Goal: Task Accomplishment & Management: Manage account settings

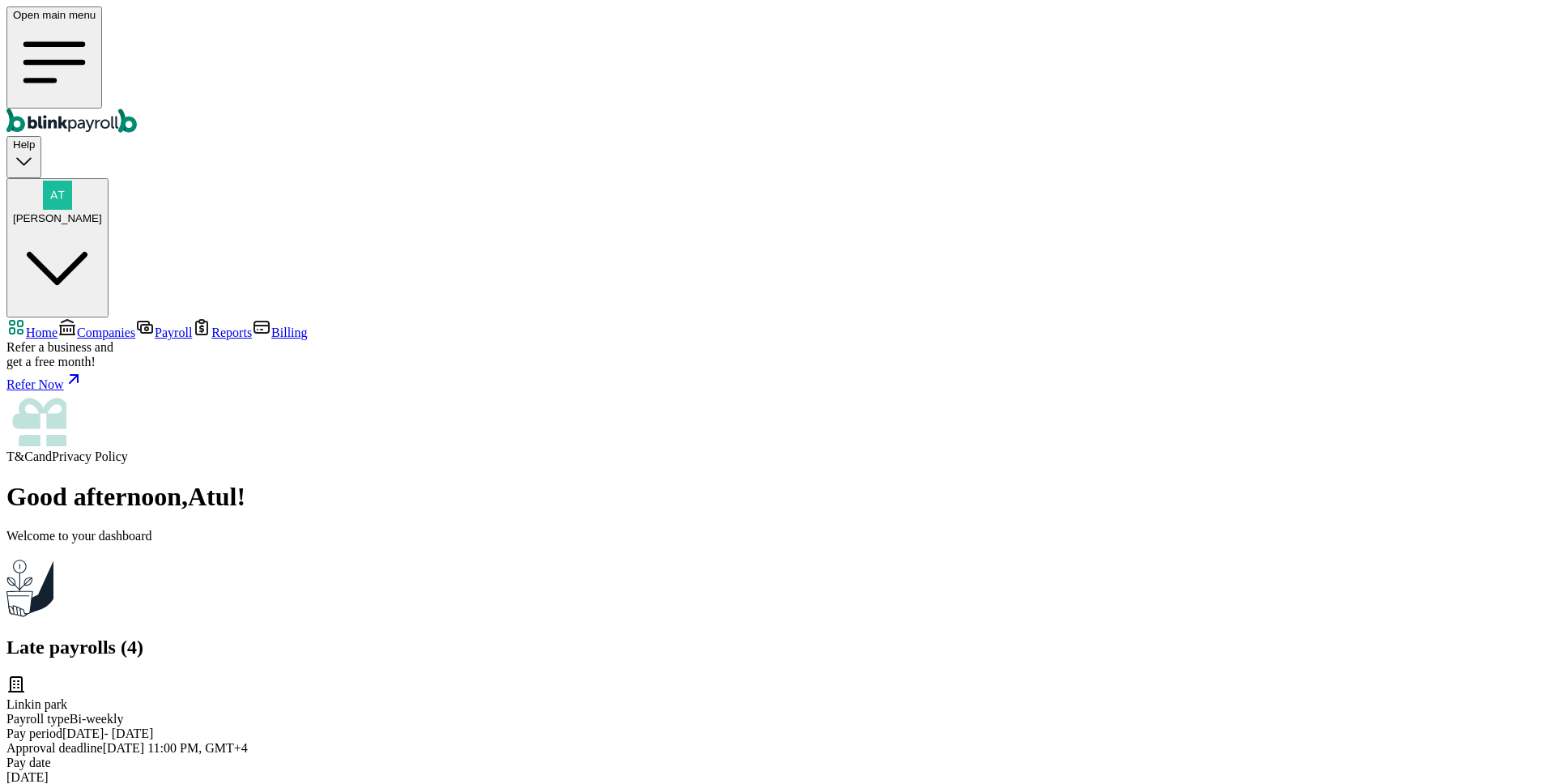
click at [122, 325] on span "Companies" at bounding box center [106, 332] width 58 height 14
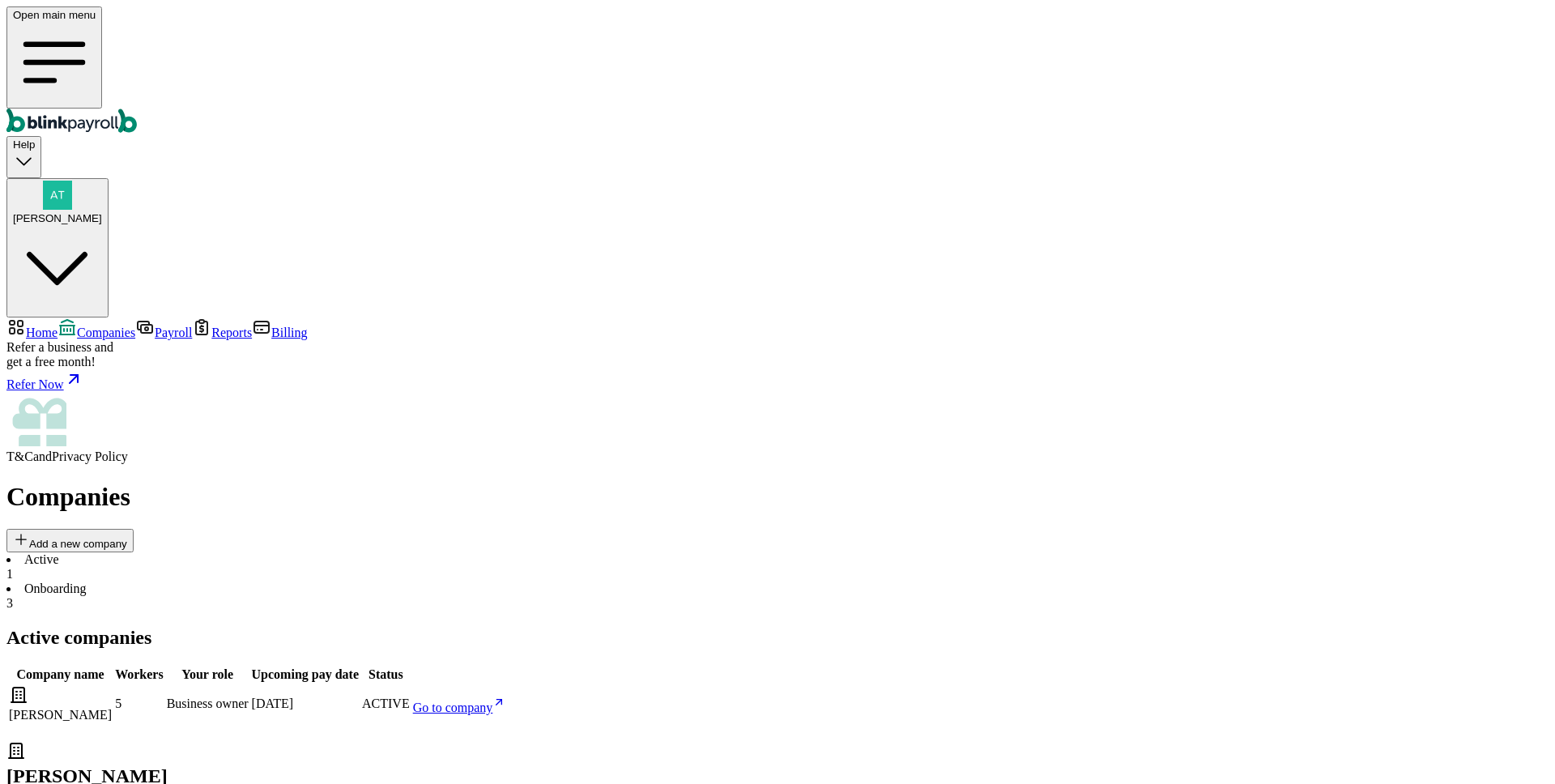
click at [493, 701] on span "Go to company" at bounding box center [452, 708] width 80 height 14
click at [57, 325] on span "Home" at bounding box center [41, 332] width 32 height 14
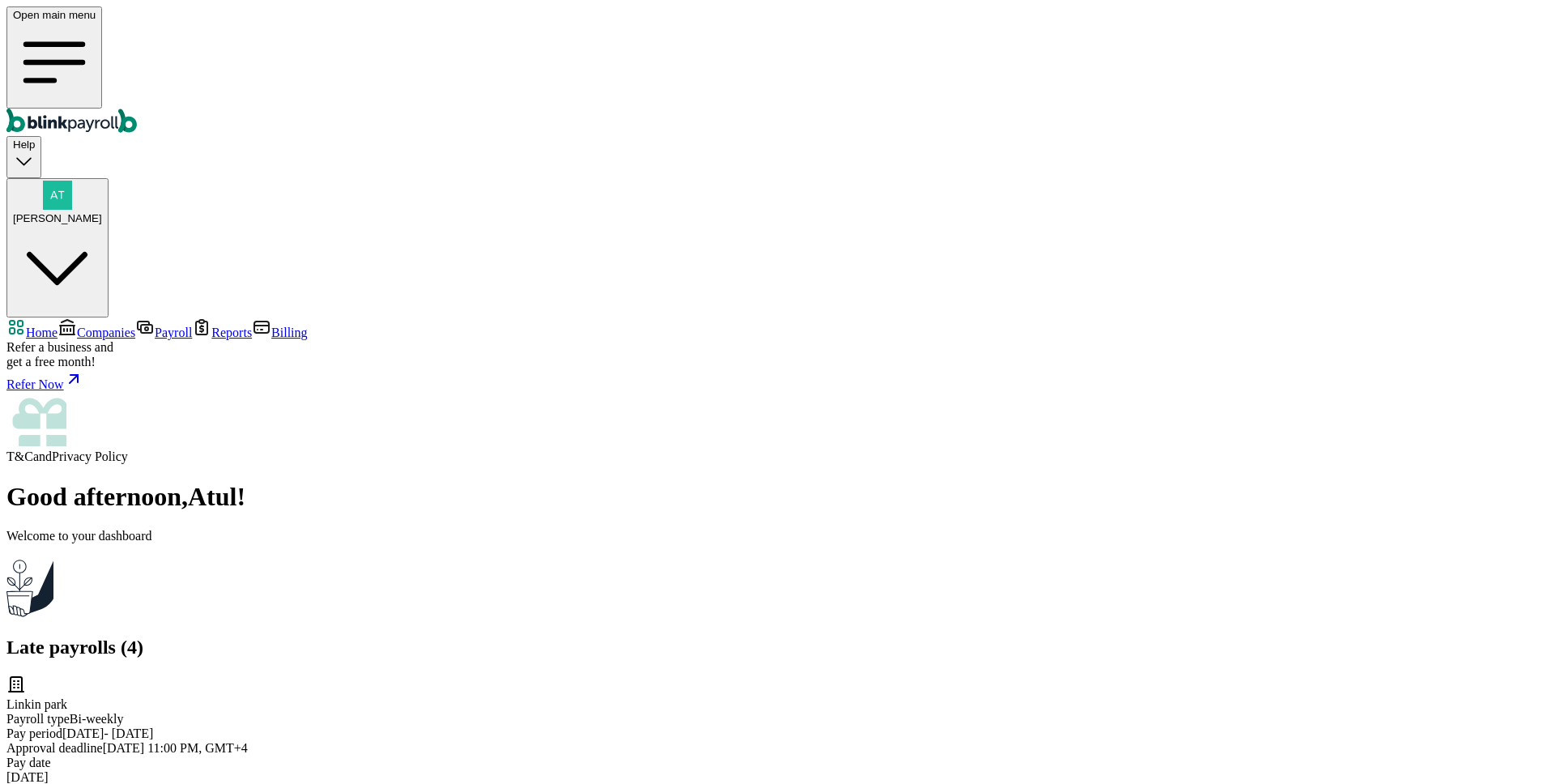
click at [105, 325] on span "Companies" at bounding box center [106, 332] width 58 height 14
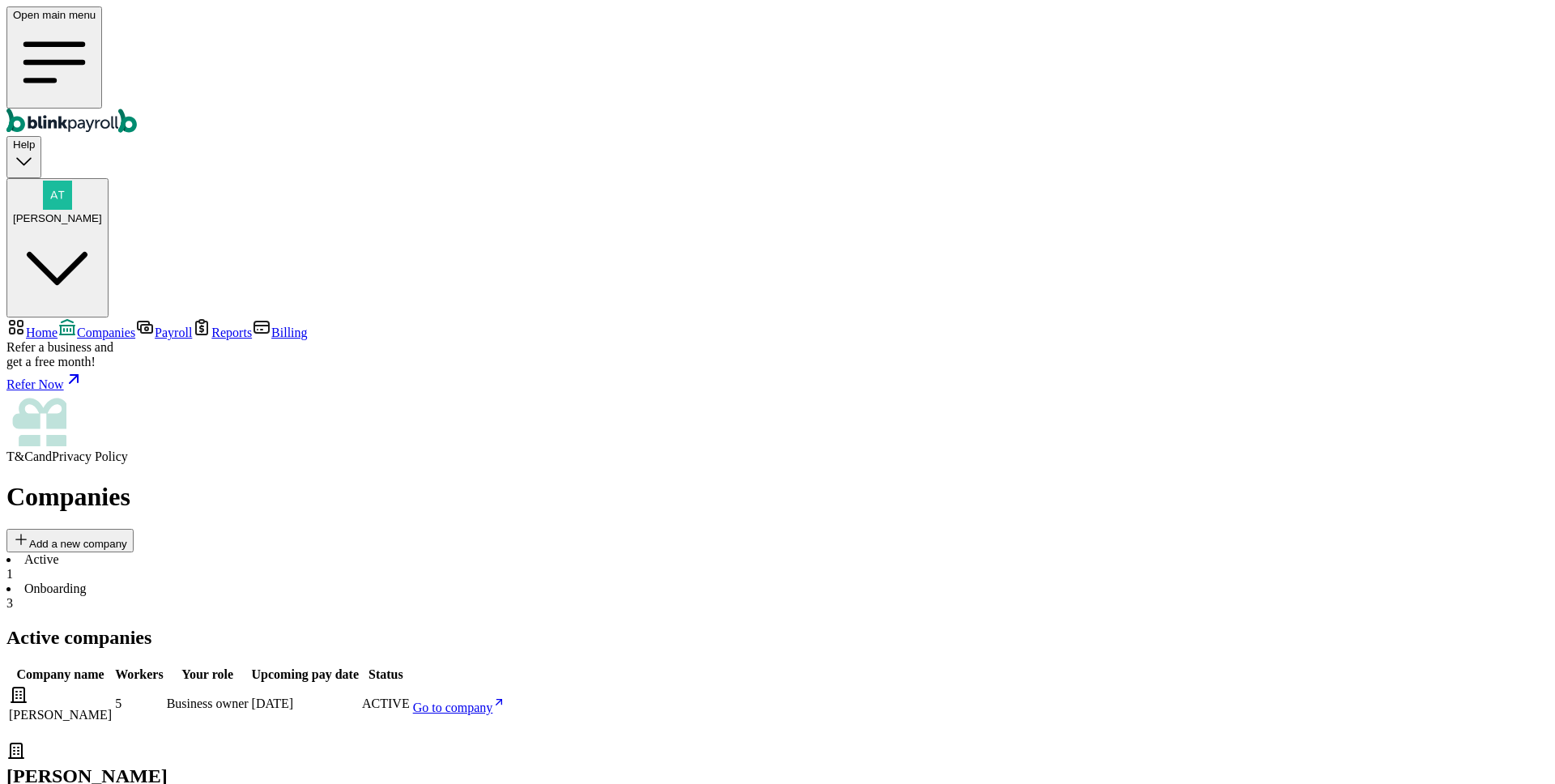
click at [57, 325] on span "Home" at bounding box center [41, 332] width 32 height 14
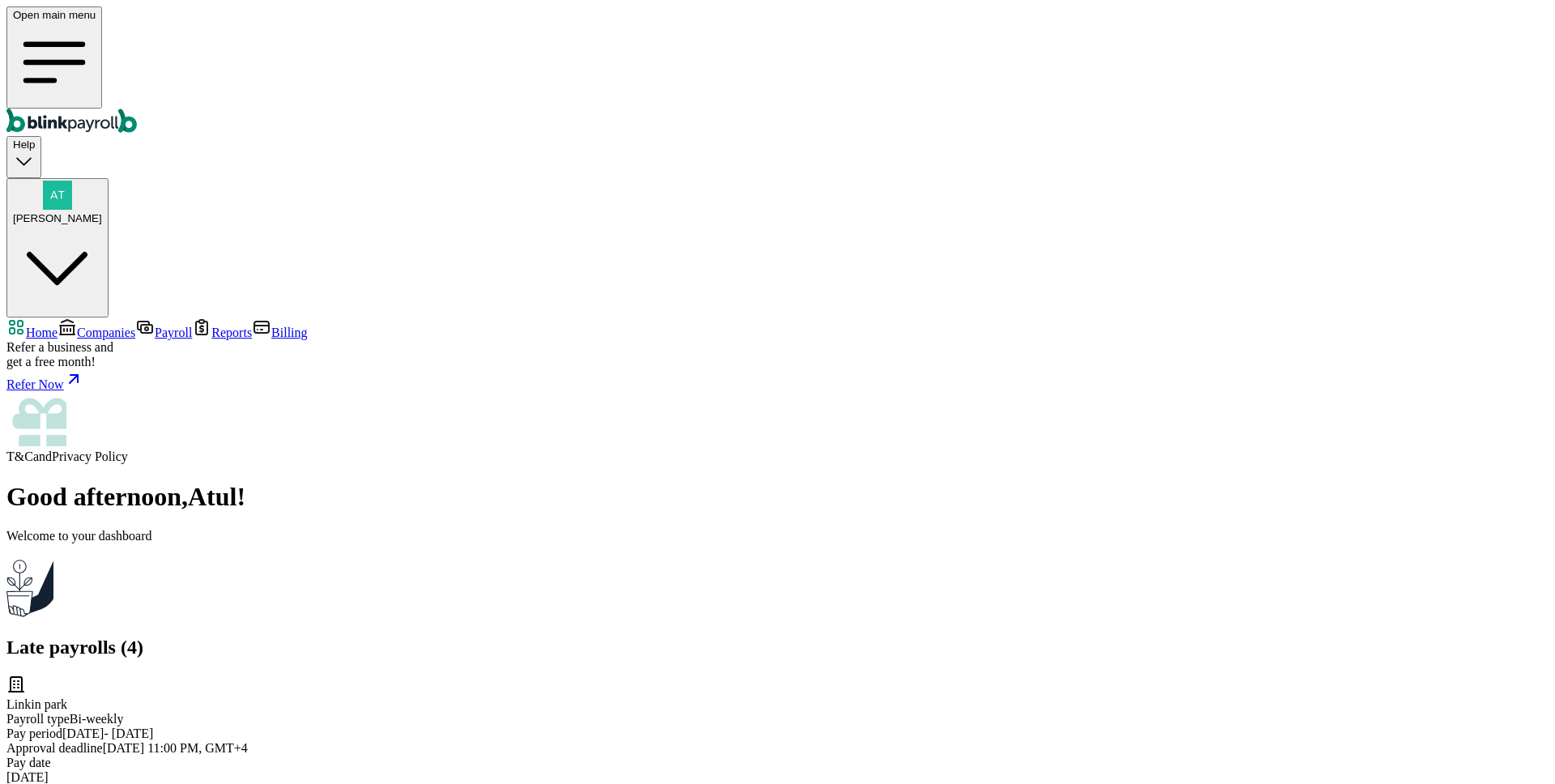
click at [101, 325] on span "Companies" at bounding box center [106, 332] width 58 height 14
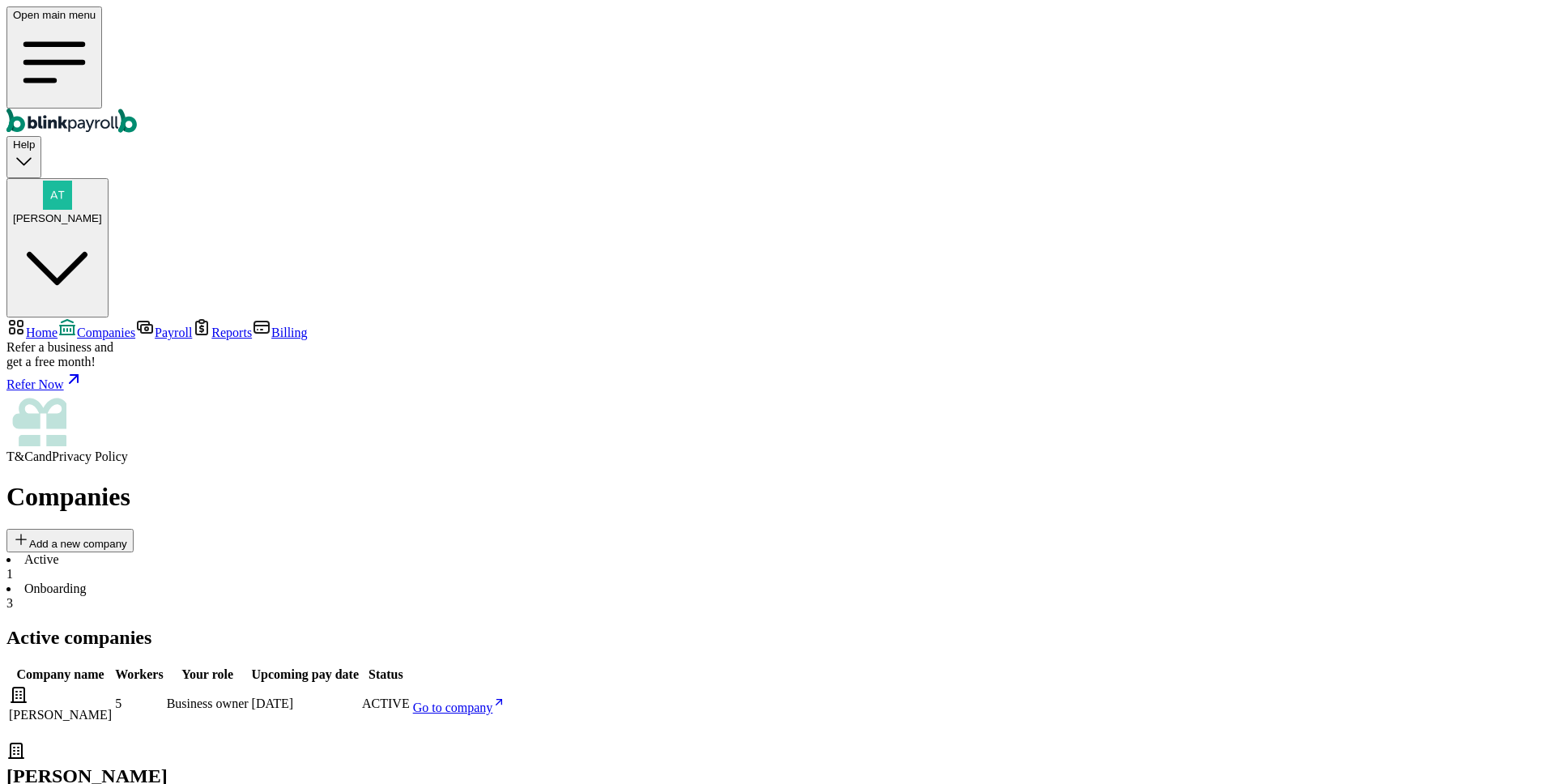
click at [374, 582] on li "Onboarding 3" at bounding box center [778, 596] width 1542 height 29
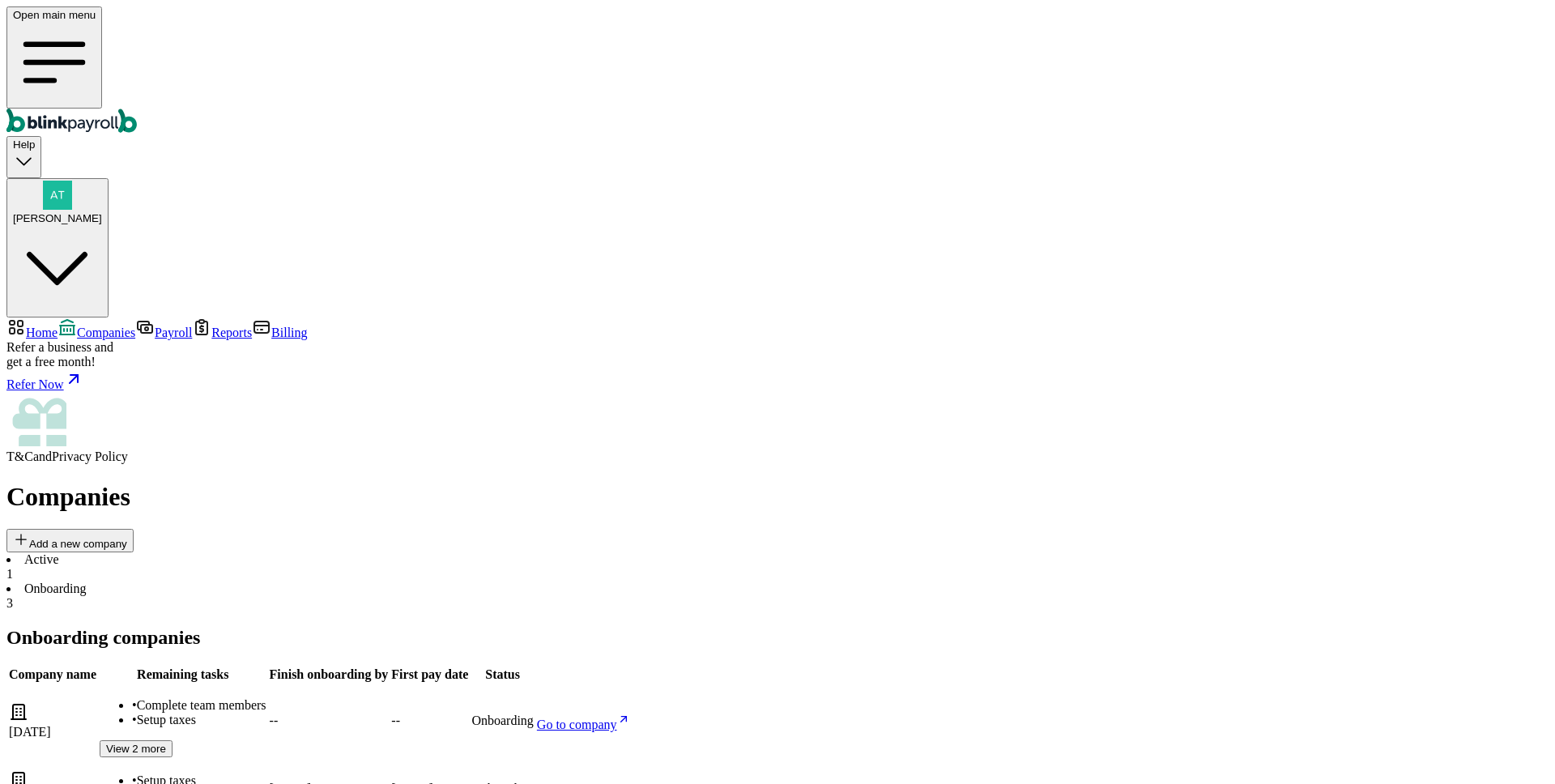
click at [266, 552] on li "Active 1" at bounding box center [778, 567] width 1542 height 29
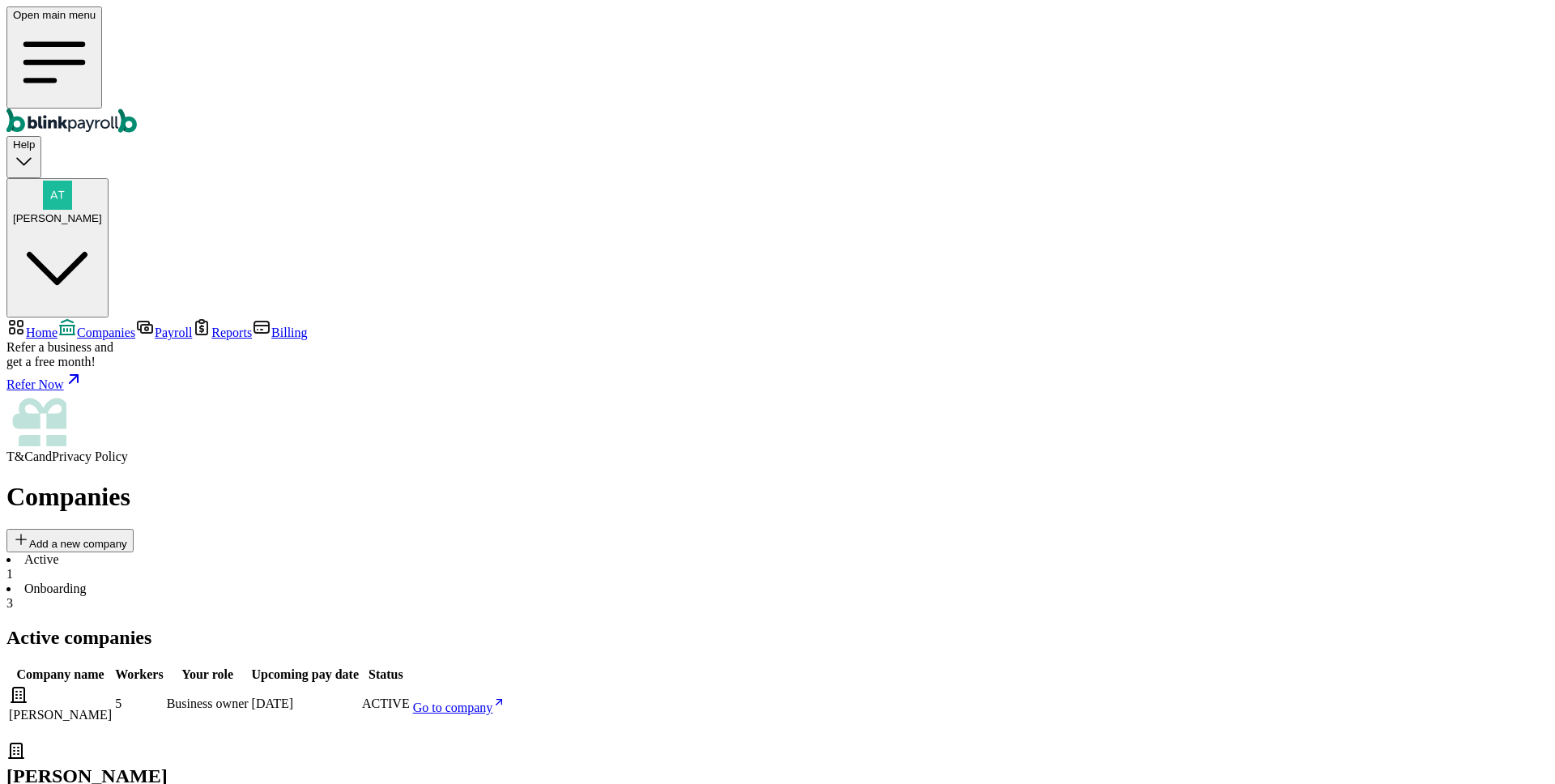
click at [57, 325] on span "Home" at bounding box center [41, 332] width 32 height 14
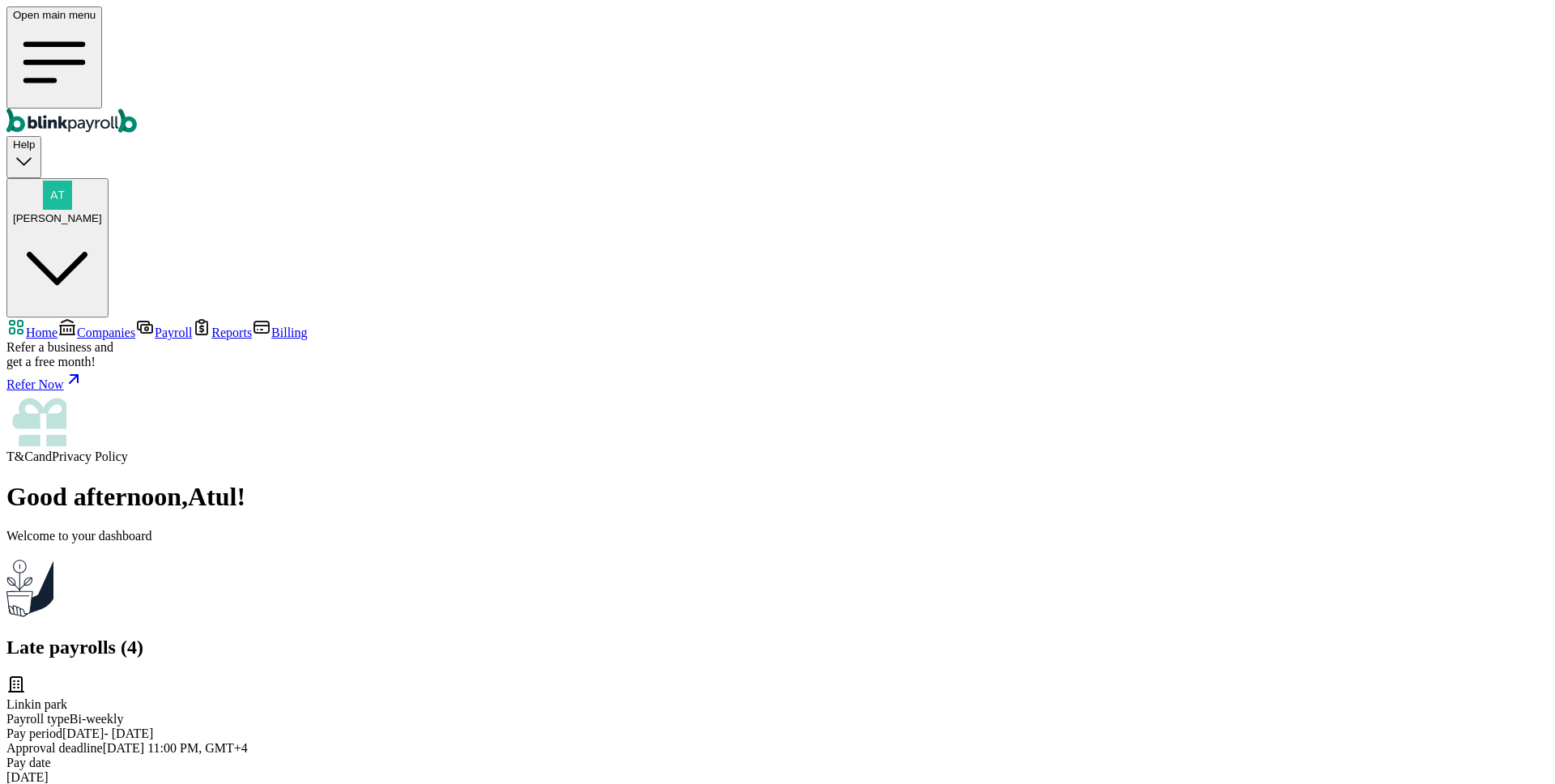
drag, startPoint x: 294, startPoint y: 172, endPoint x: 398, endPoint y: 384, distance: 236.1
drag, startPoint x: 339, startPoint y: 498, endPoint x: 378, endPoint y: 633, distance: 140.5
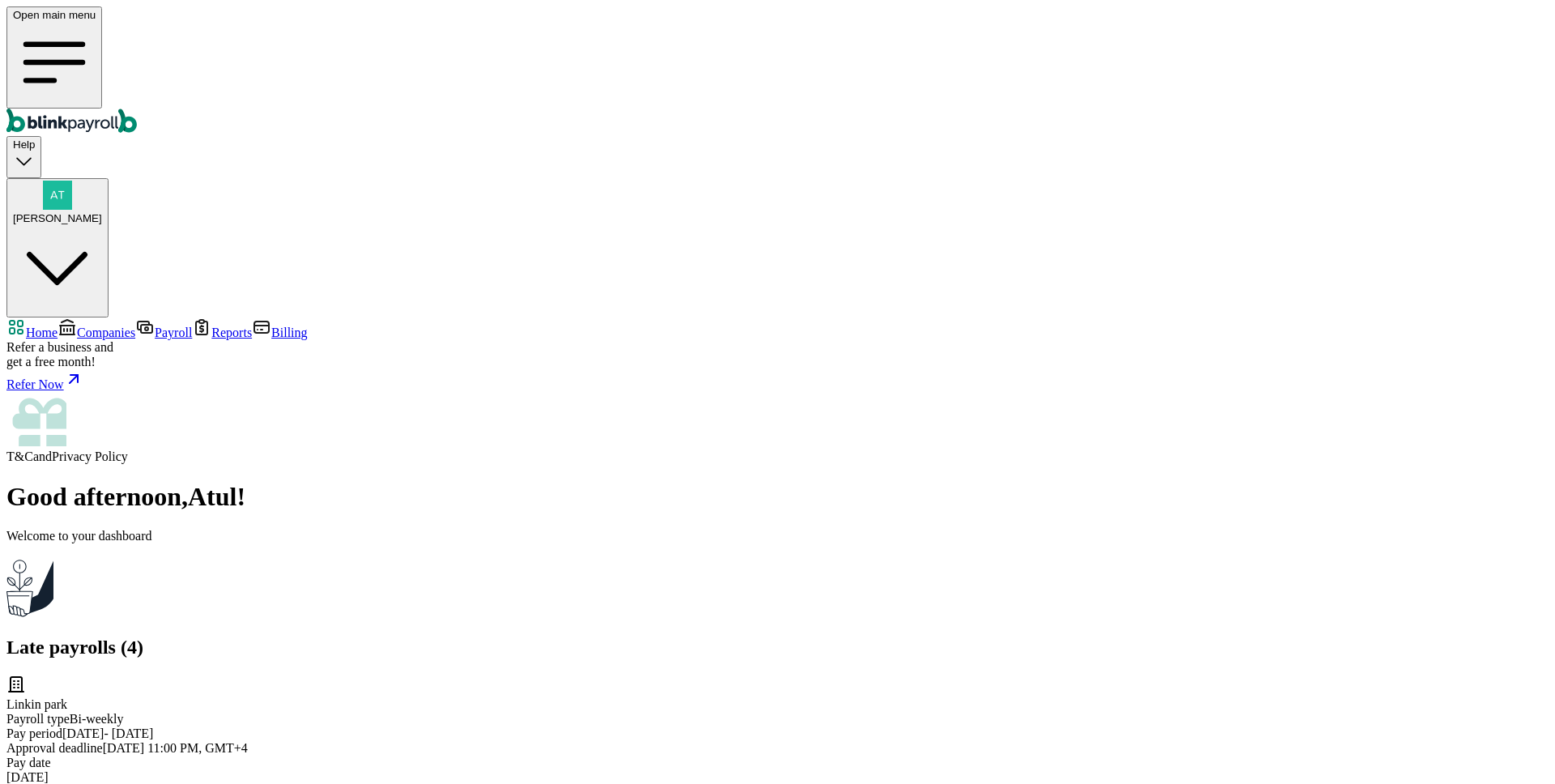
click at [76, 317] on nav "Home Companies Payroll Reports Billing Refer a business and get a free month! R…" at bounding box center [778, 390] width 1542 height 147
click at [109, 325] on span "Companies" at bounding box center [106, 332] width 58 height 14
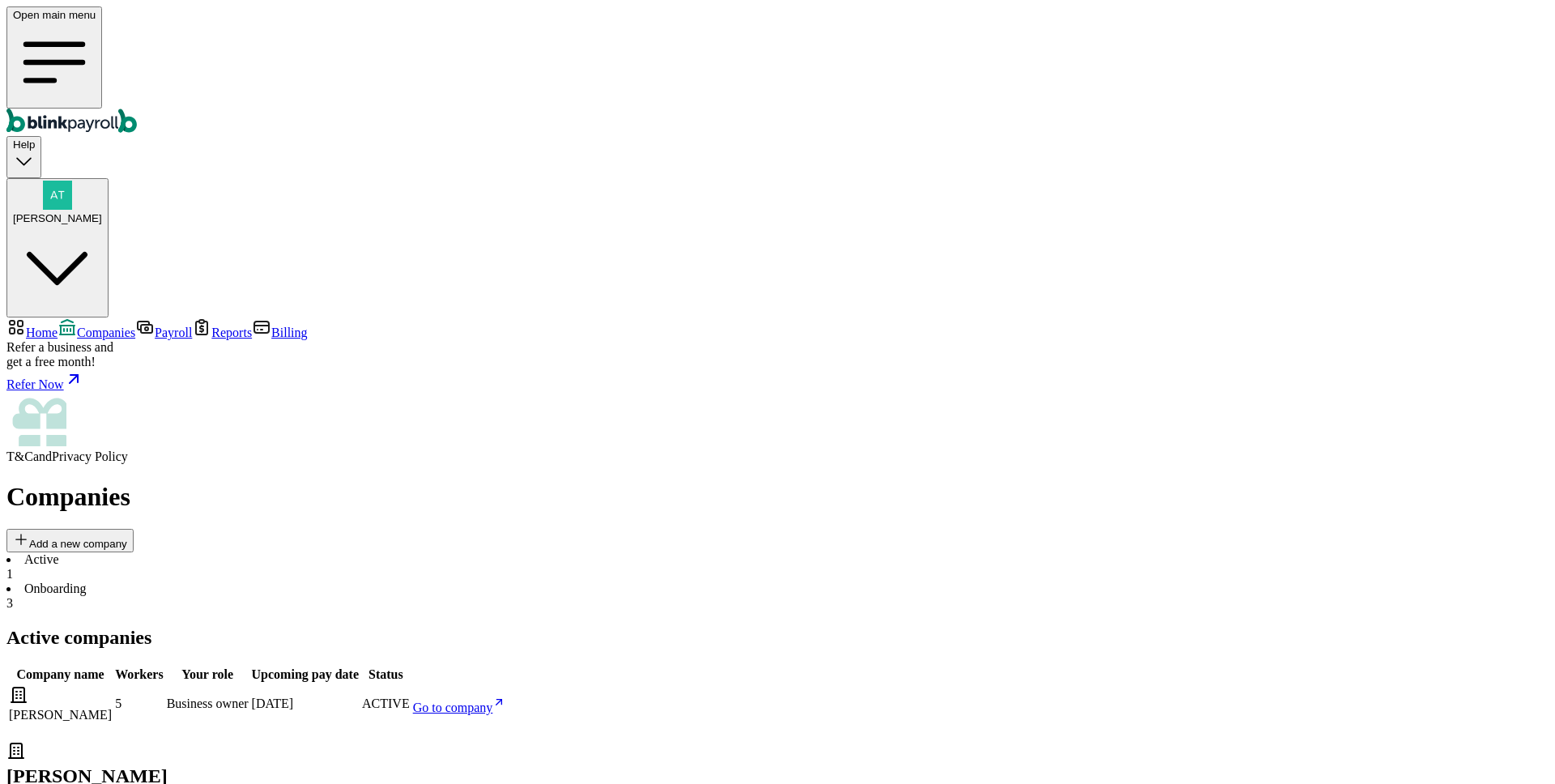
click at [371, 582] on li "Onboarding 3" at bounding box center [778, 596] width 1542 height 29
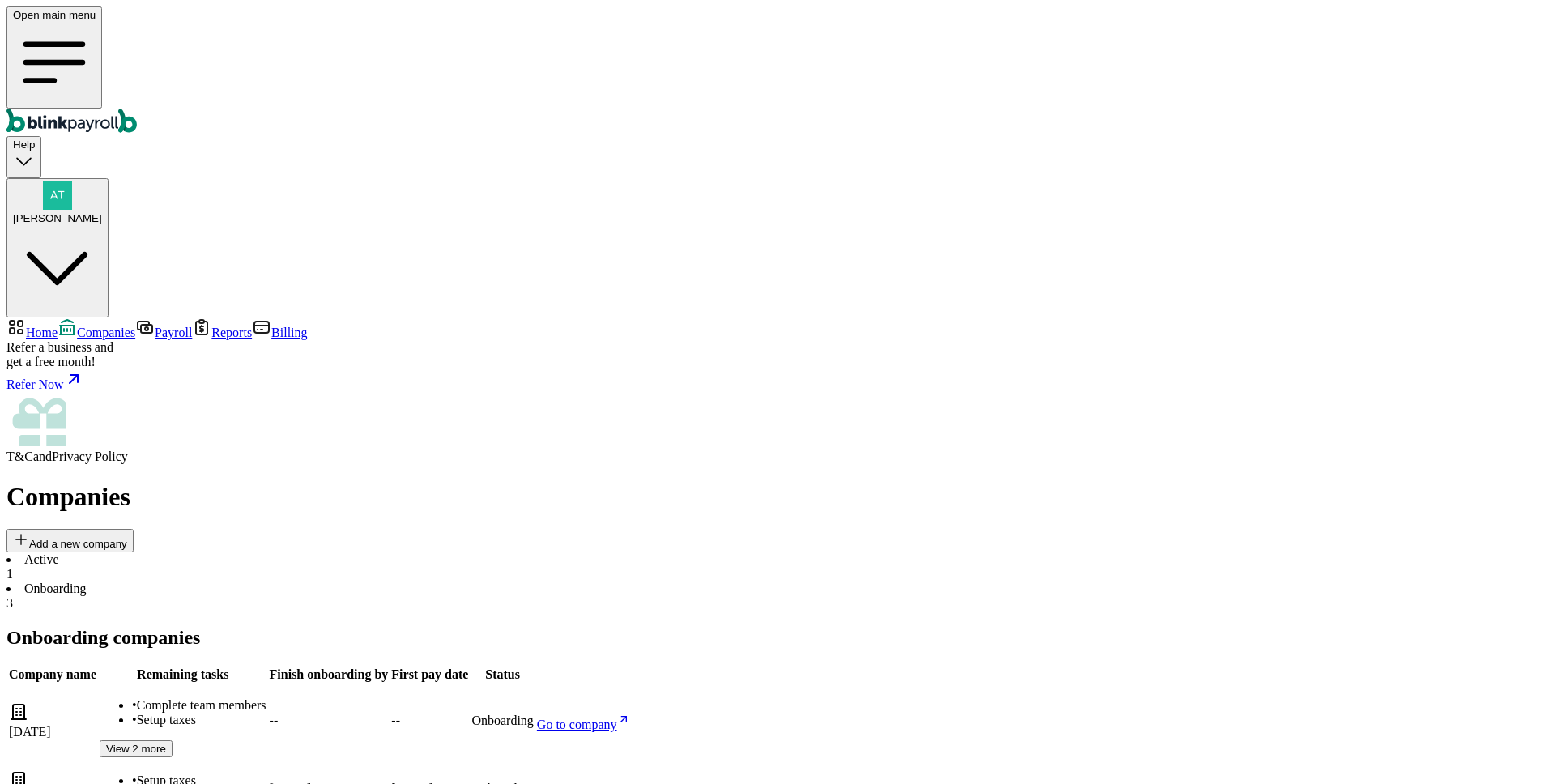
click at [278, 567] on div "1" at bounding box center [778, 574] width 1542 height 15
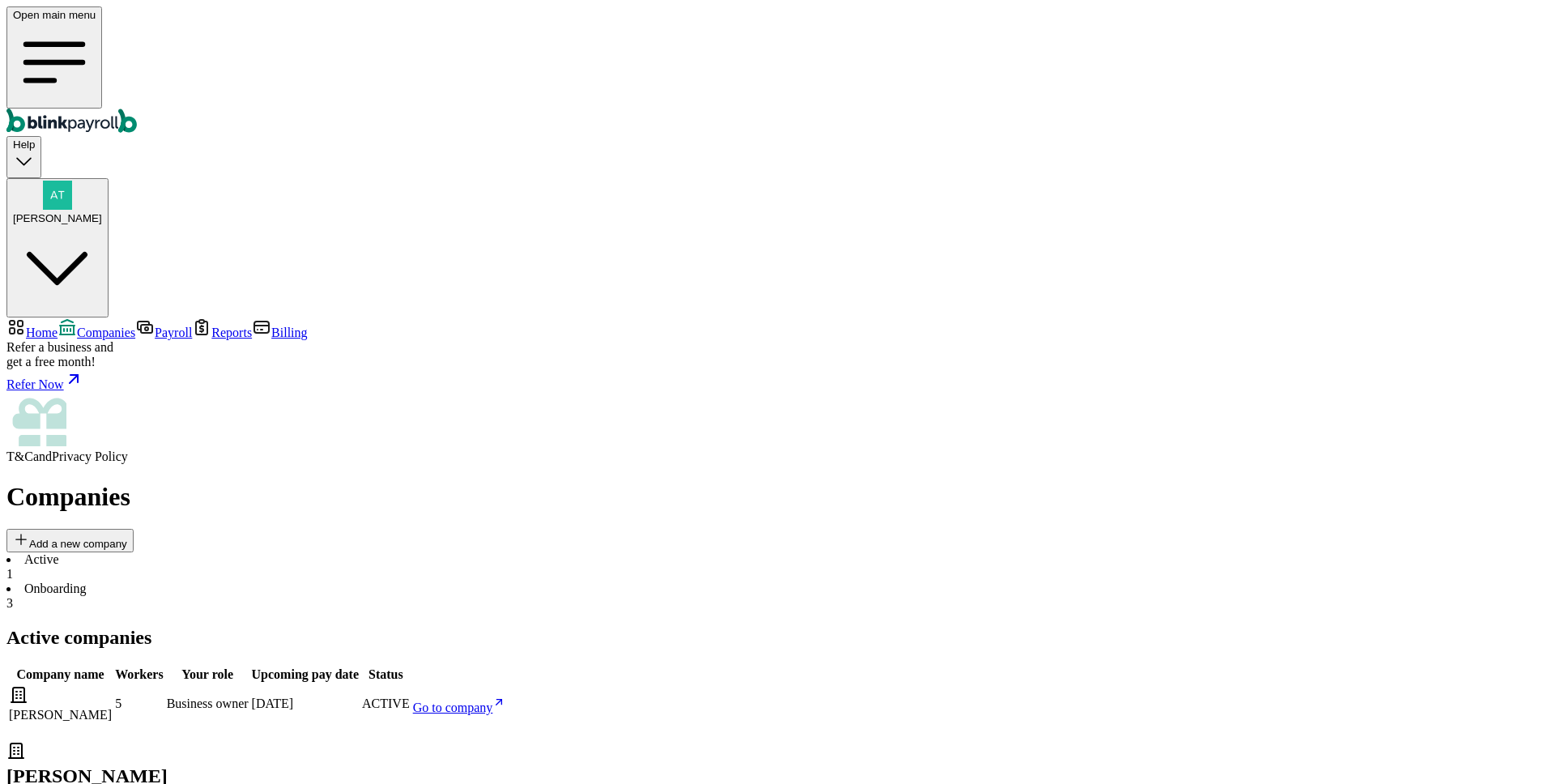
click at [57, 325] on span "Home" at bounding box center [41, 332] width 32 height 14
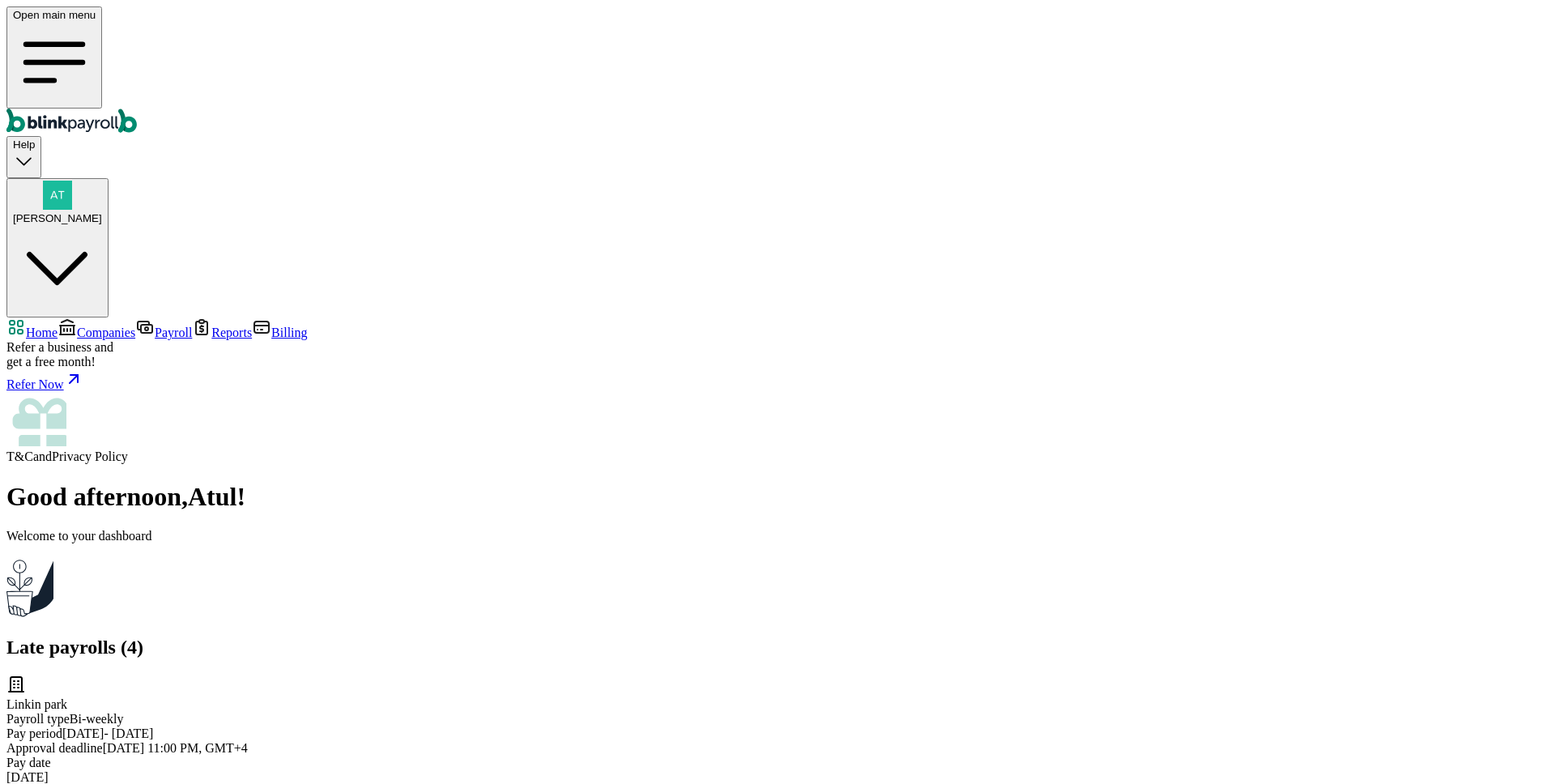
scroll to position [175, 0]
click at [136, 325] on span "Companies" at bounding box center [106, 332] width 58 height 14
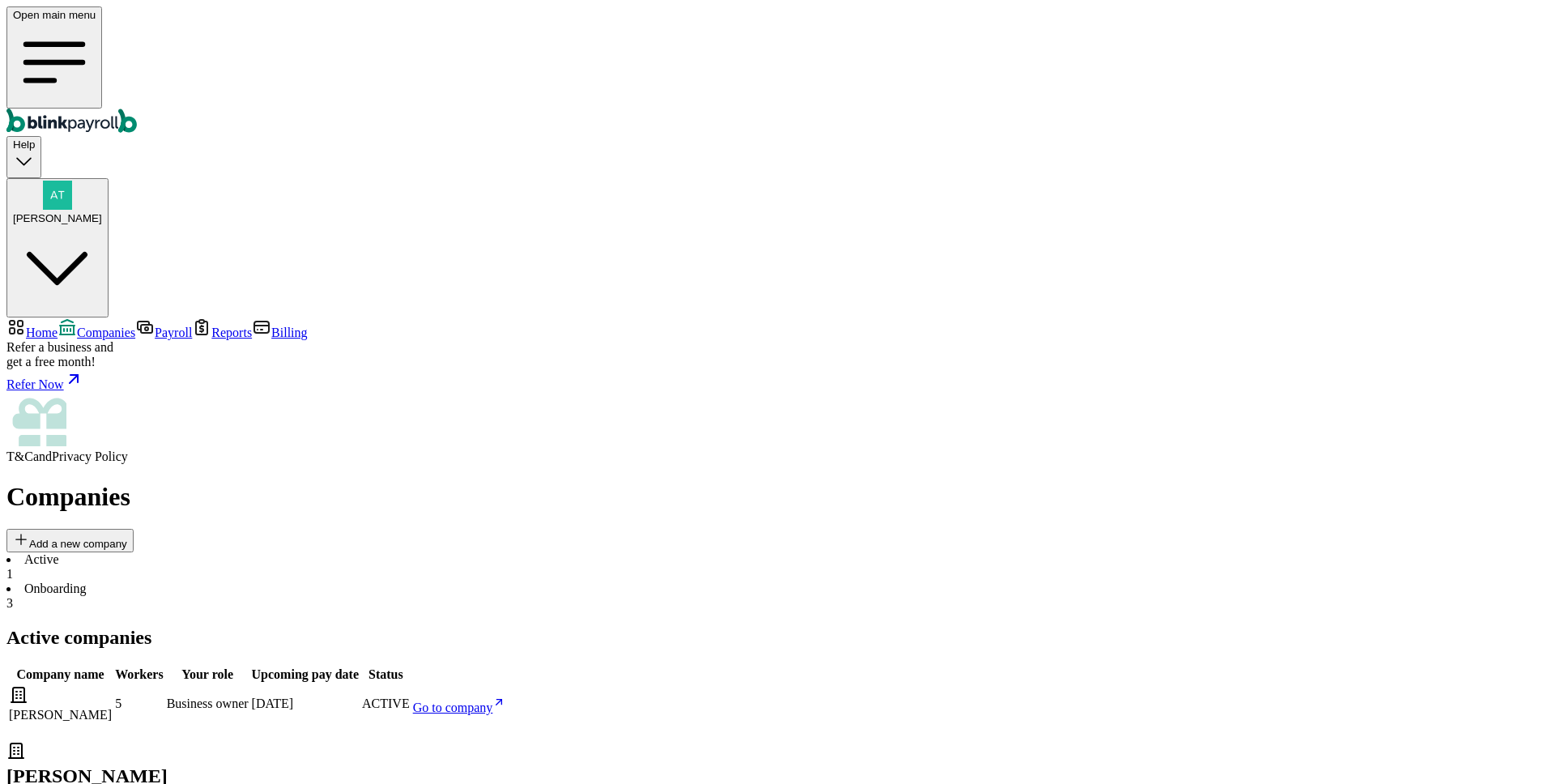
click at [57, 325] on span "Home" at bounding box center [41, 332] width 32 height 14
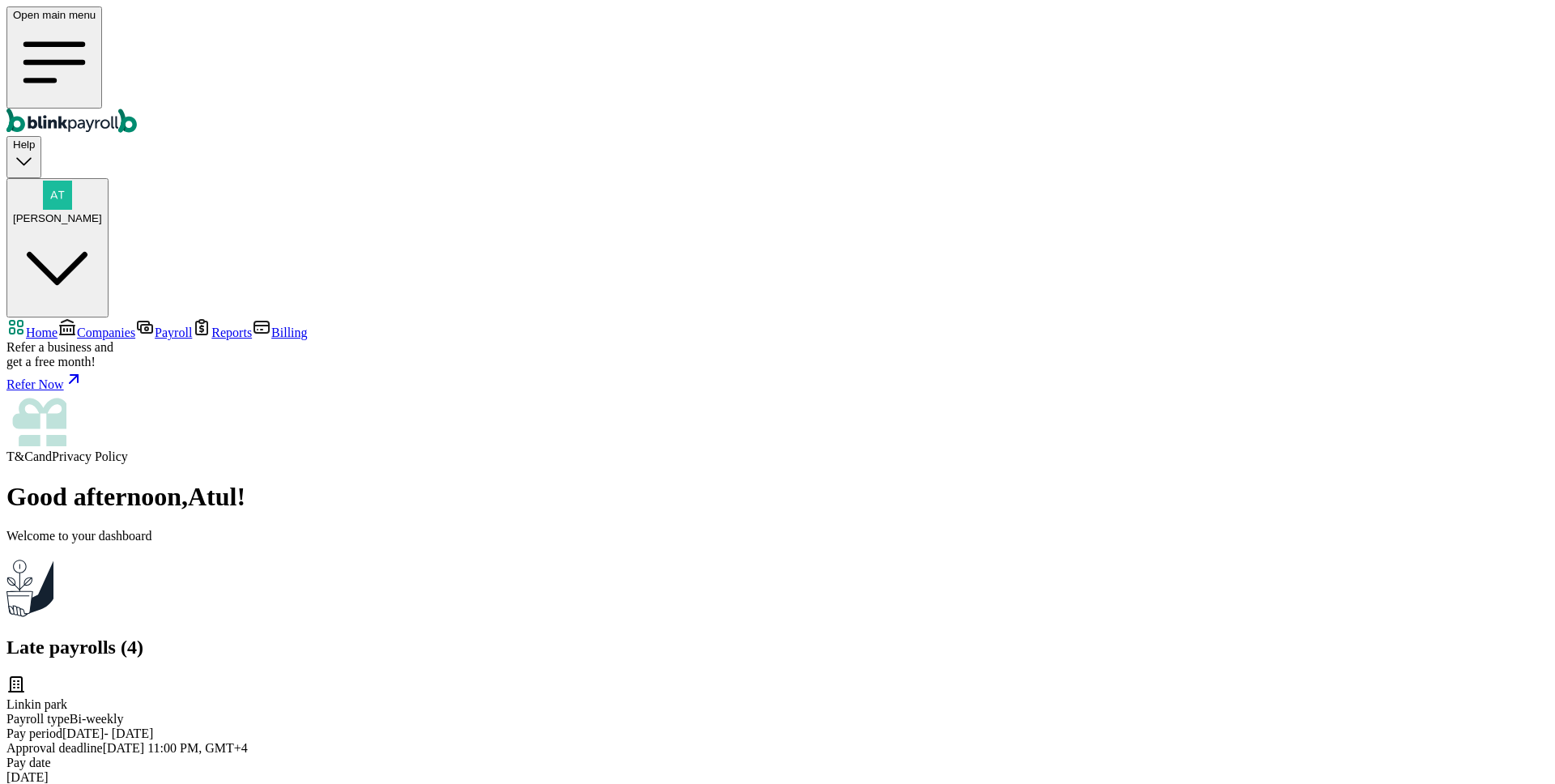
click at [149, 325] on link "Payroll" at bounding box center [164, 332] width 57 height 14
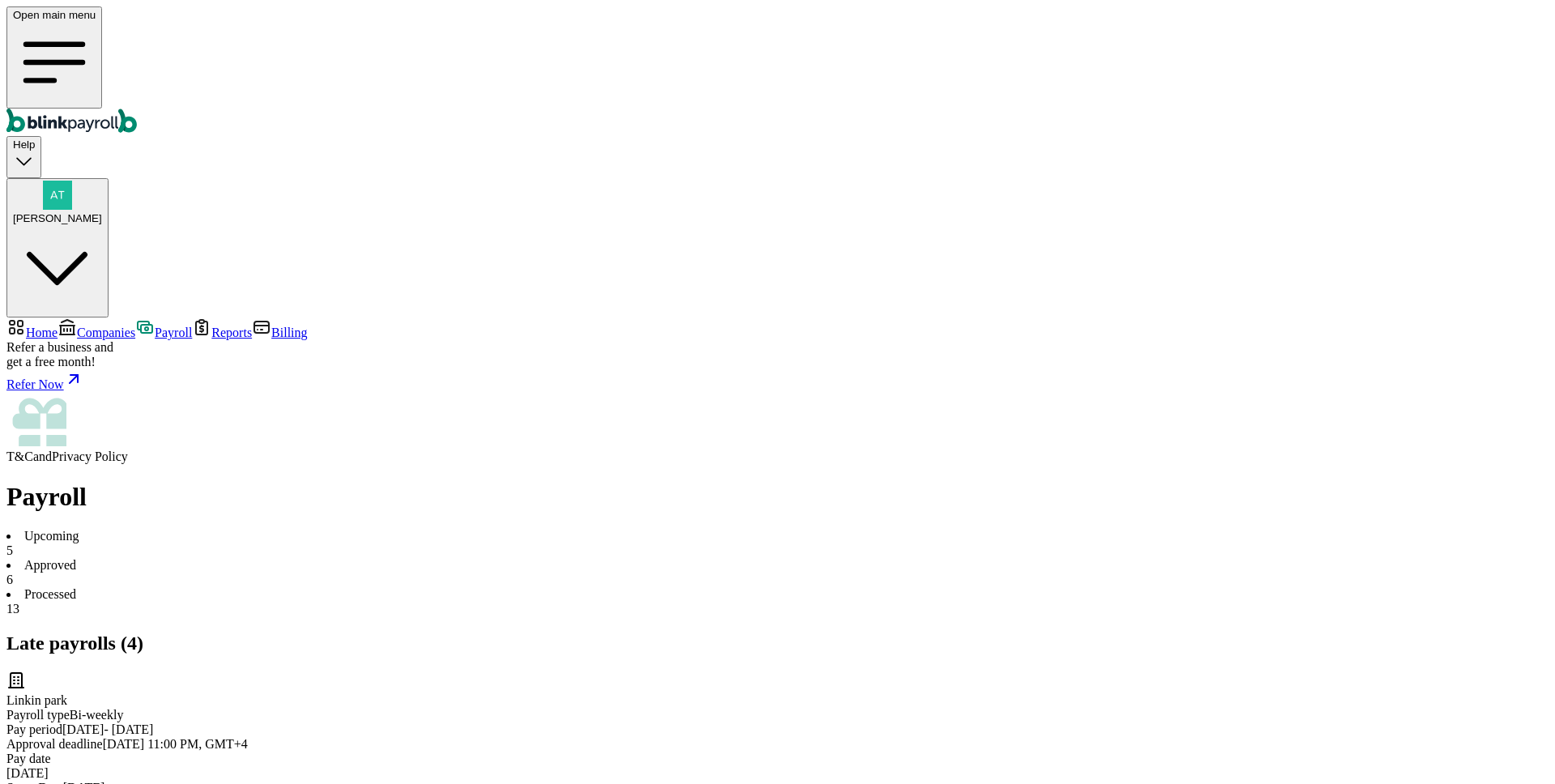
click at [124, 325] on span "Companies" at bounding box center [106, 332] width 58 height 14
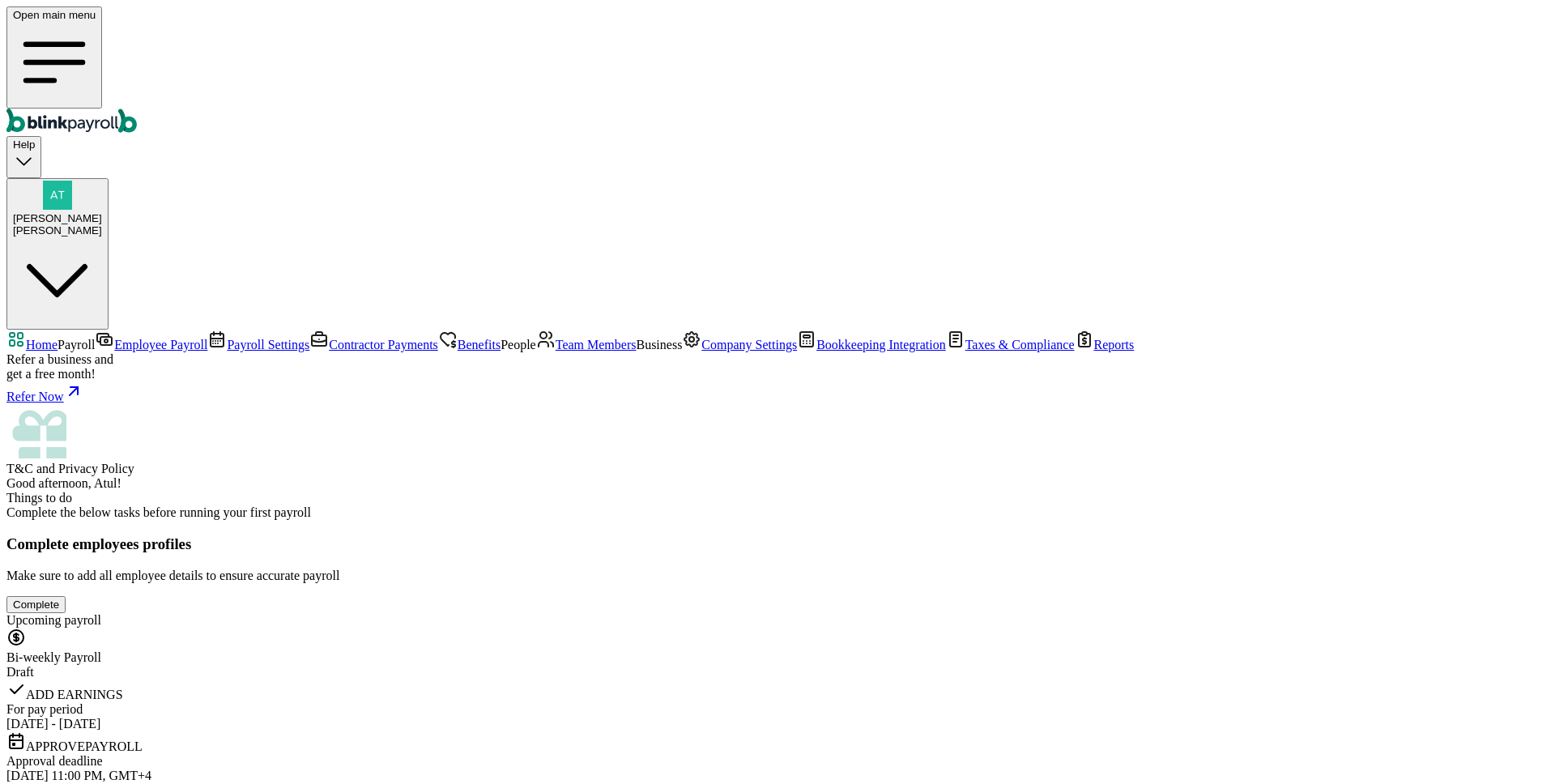
click at [439, 338] on link "Benefits" at bounding box center [469, 345] width 63 height 14
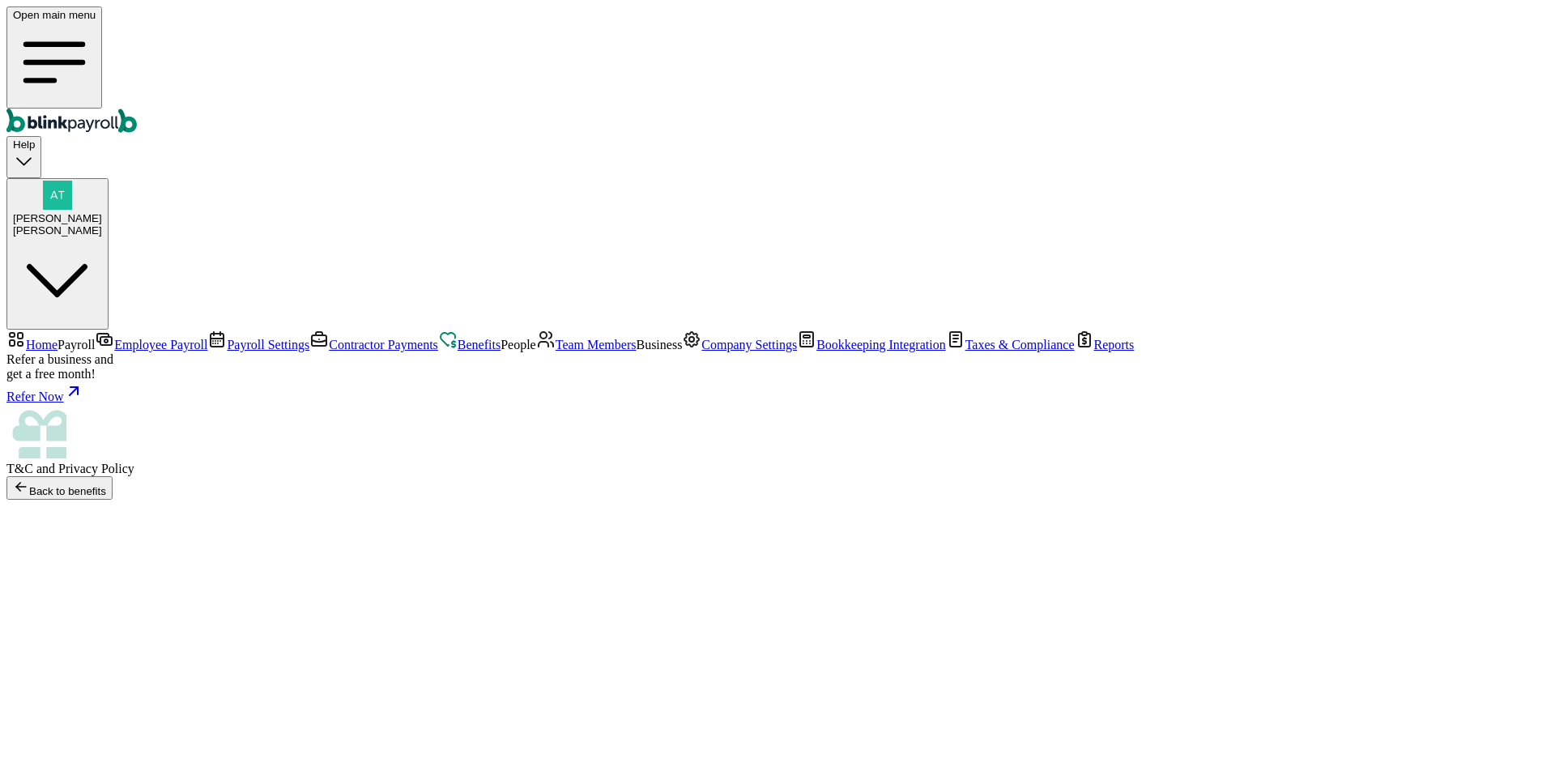
click at [1215, 499] on div at bounding box center [778, 561] width 1542 height 124
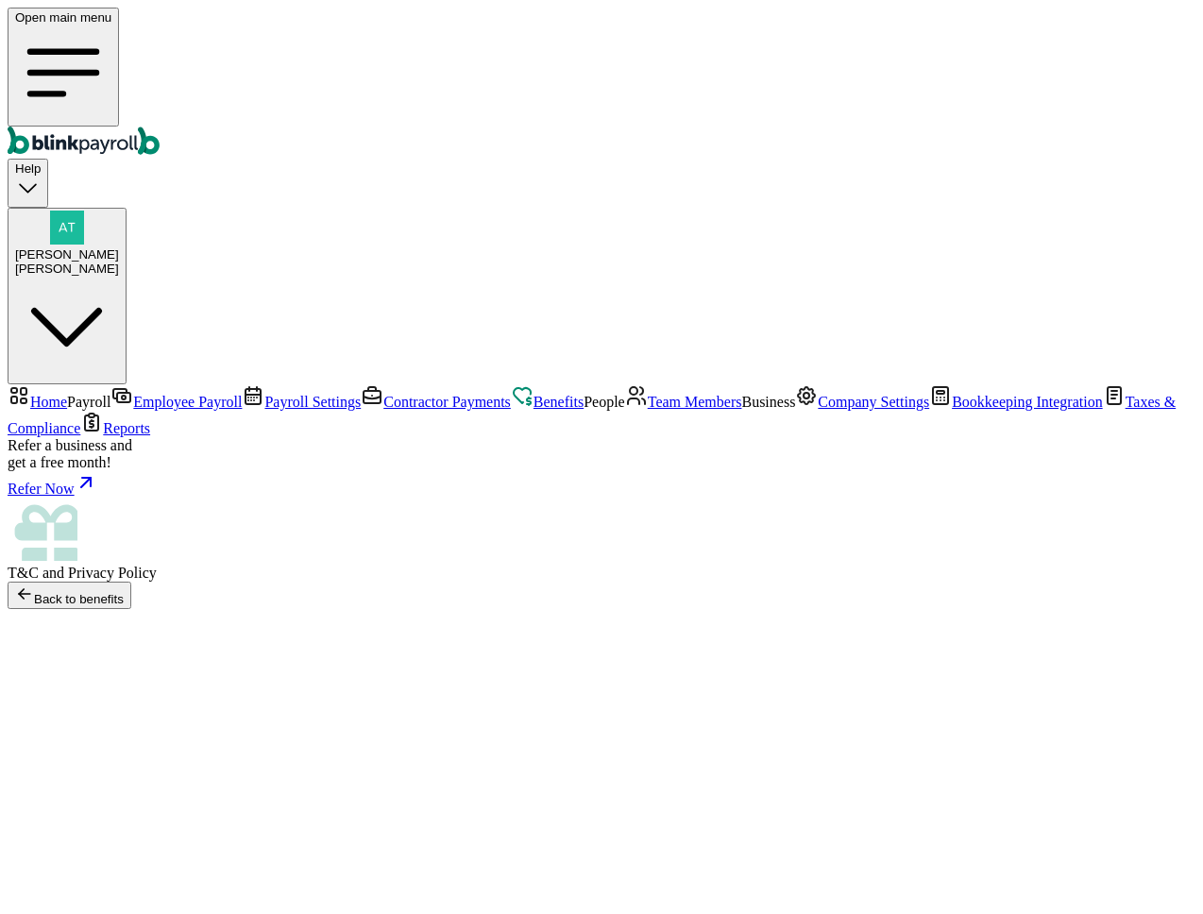
click at [652, 582] on main "Back to benefits" at bounding box center [602, 668] width 1188 height 173
click at [926, 65] on div "Open main menu Help Atul Chauhan Cecil" at bounding box center [602, 196] width 1188 height 377
